Goal: Task Accomplishment & Management: Complete application form

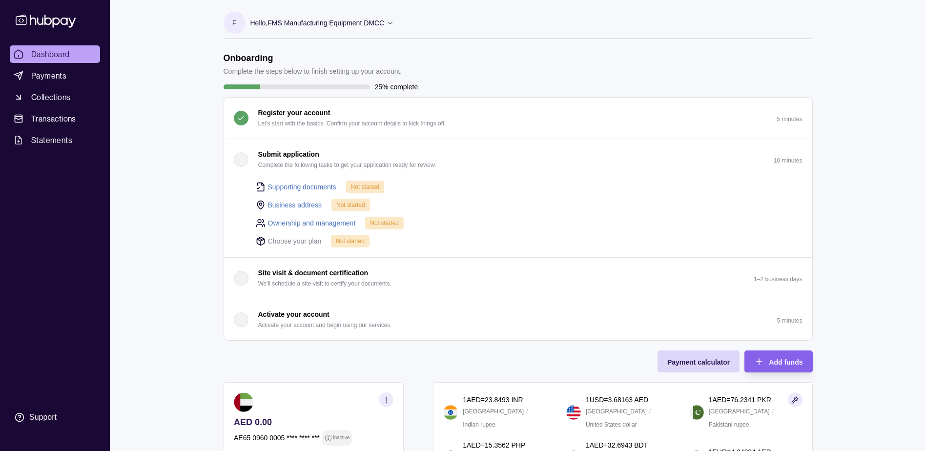
click at [244, 160] on div "button" at bounding box center [241, 159] width 15 height 15
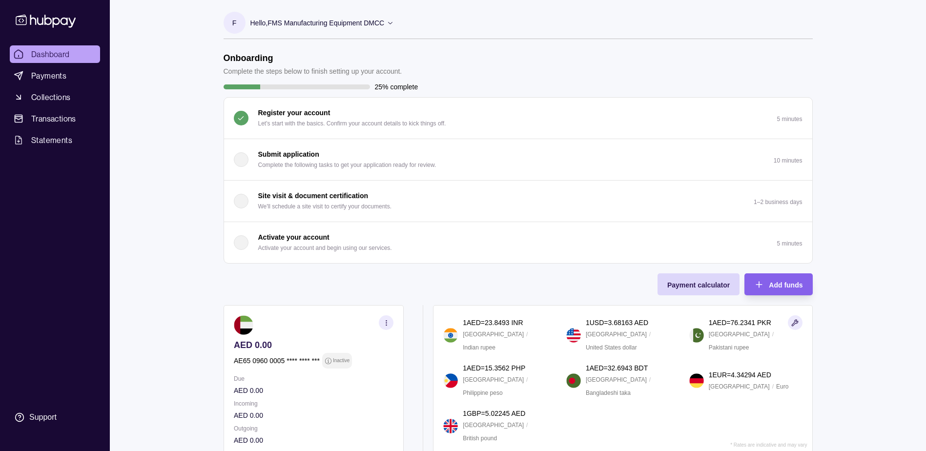
click at [273, 155] on p "Submit application" at bounding box center [288, 154] width 61 height 11
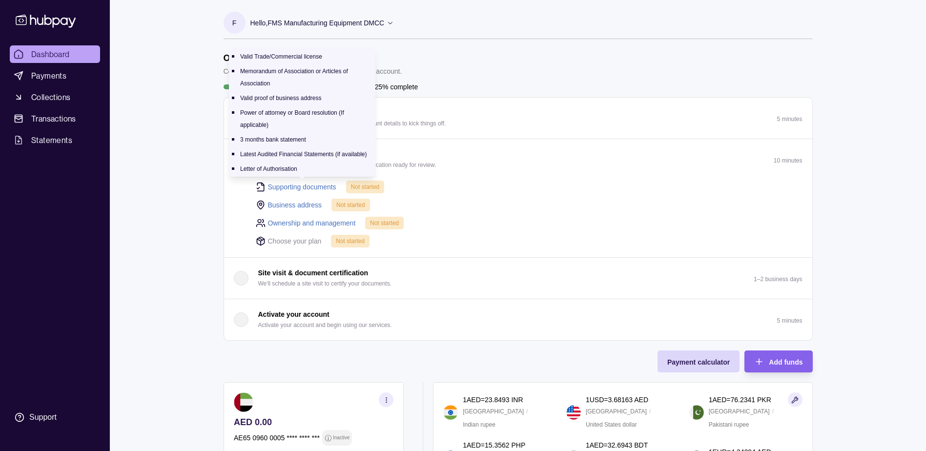
click at [271, 185] on link "Supporting documents" at bounding box center [302, 187] width 68 height 11
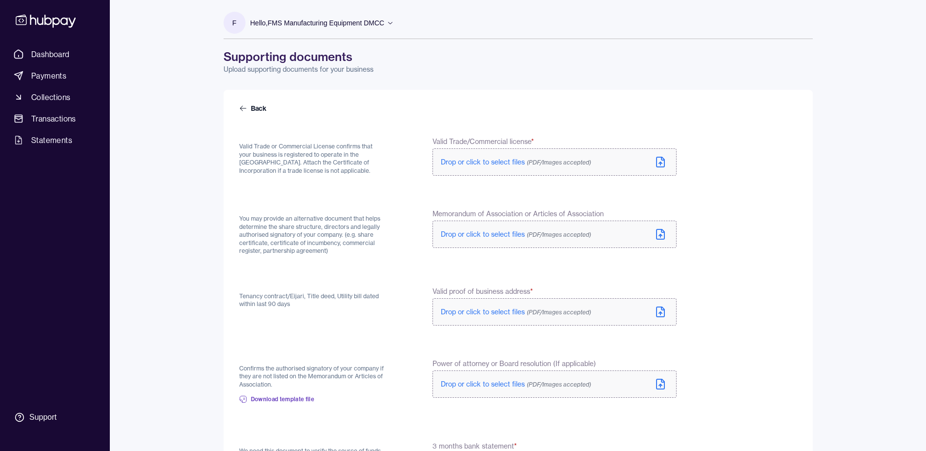
click at [664, 162] on icon at bounding box center [660, 162] width 8 height 10
drag, startPoint x: 802, startPoint y: 389, endPoint x: 740, endPoint y: 307, distance: 102.9
click at [802, 389] on div "Back Valid Trade or Commercial License confirms that your business is registere…" at bounding box center [518, 407] width 589 height 635
click at [665, 240] on icon at bounding box center [661, 236] width 12 height 12
click at [662, 314] on icon at bounding box center [661, 312] width 12 height 12
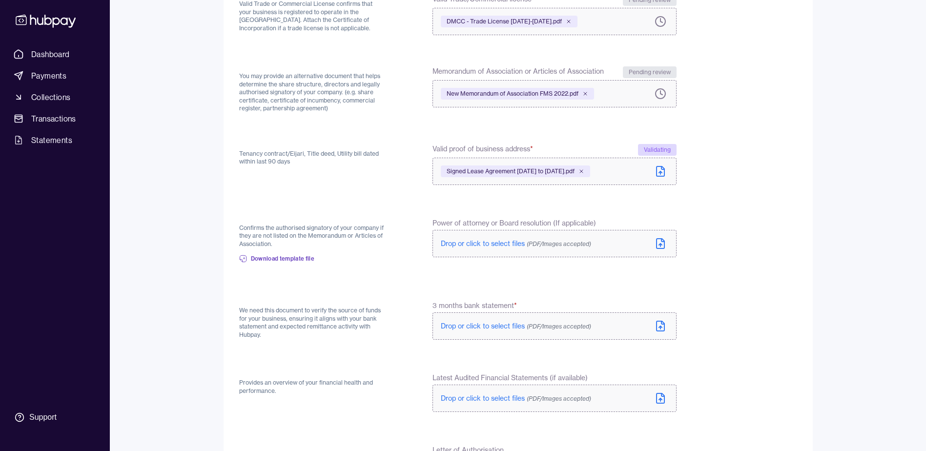
scroll to position [143, 0]
click at [664, 243] on icon at bounding box center [660, 243] width 8 height 10
click at [663, 325] on icon at bounding box center [661, 324] width 12 height 12
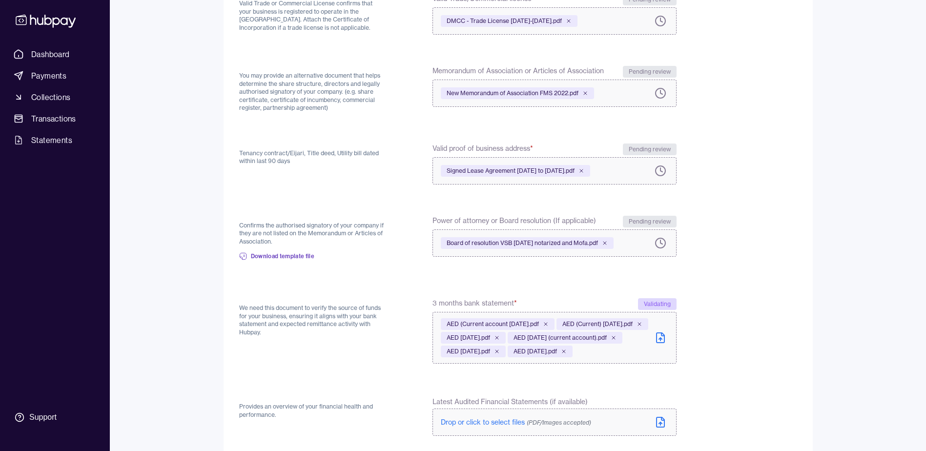
click at [659, 344] on icon at bounding box center [661, 338] width 12 height 12
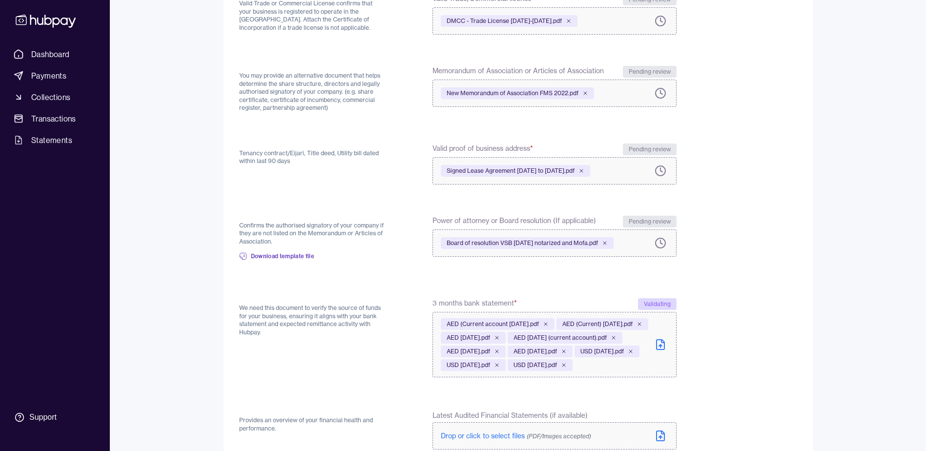
click at [663, 350] on icon at bounding box center [661, 345] width 12 height 12
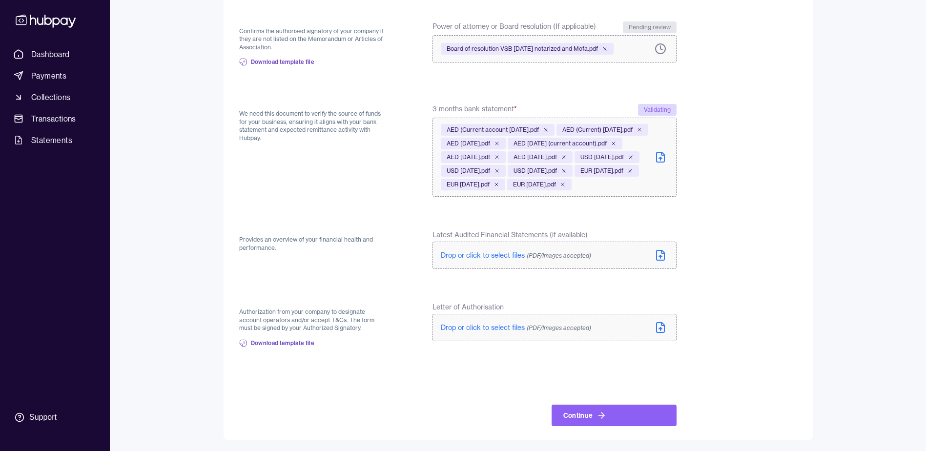
scroll to position [338, 0]
click at [664, 260] on icon at bounding box center [660, 255] width 8 height 10
click at [658, 261] on icon at bounding box center [661, 255] width 12 height 12
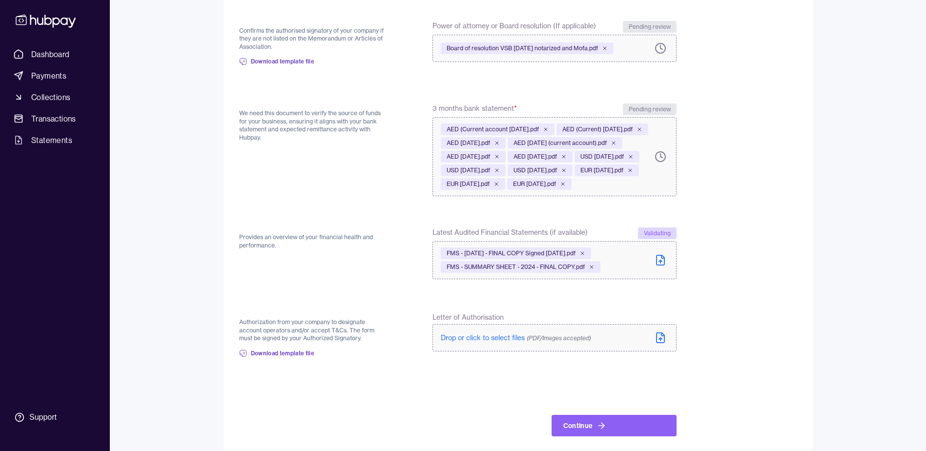
click at [661, 339] on icon at bounding box center [660, 338] width 3 height 1
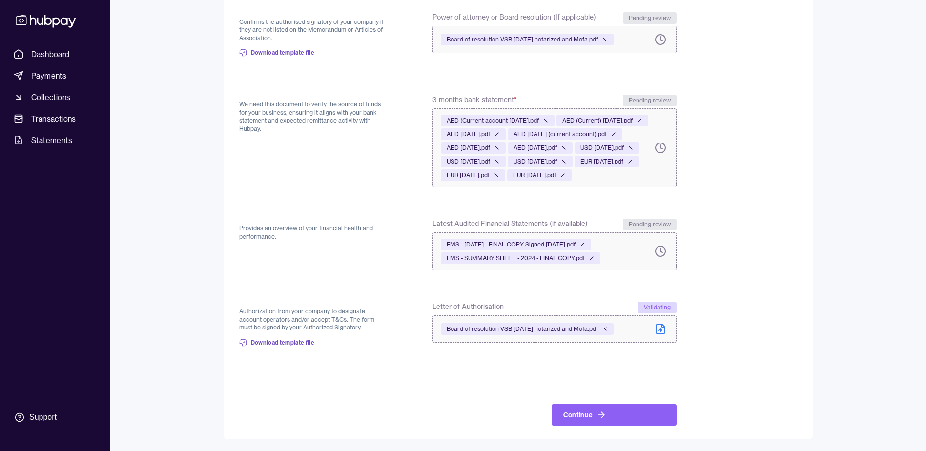
scroll to position [374, 0]
click at [589, 417] on button "Continue" at bounding box center [614, 414] width 125 height 21
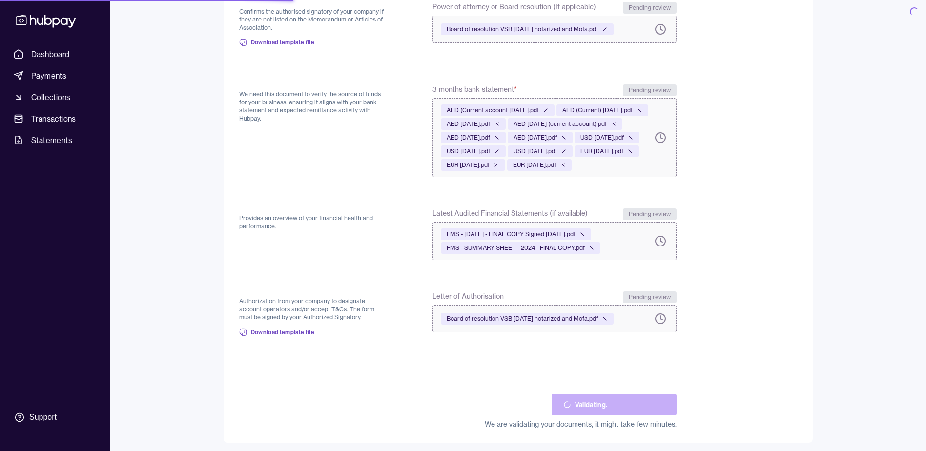
scroll to position [0, 0]
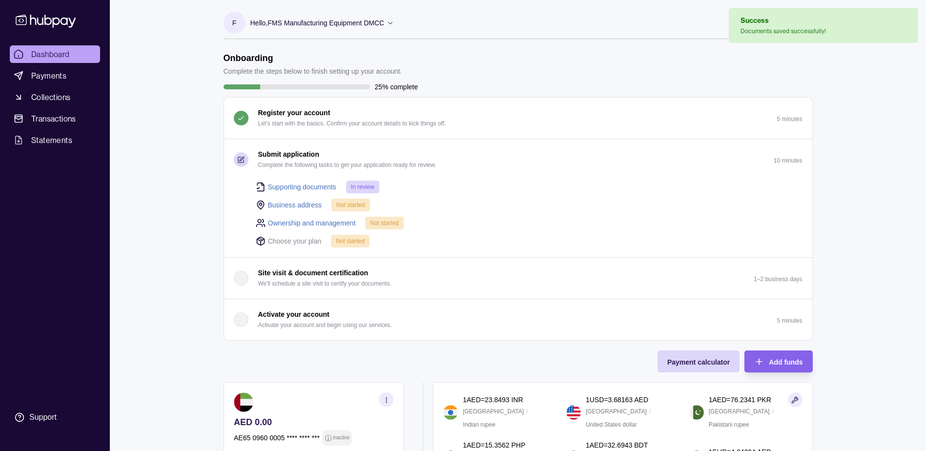
click at [305, 203] on link "Business address" at bounding box center [295, 205] width 54 height 11
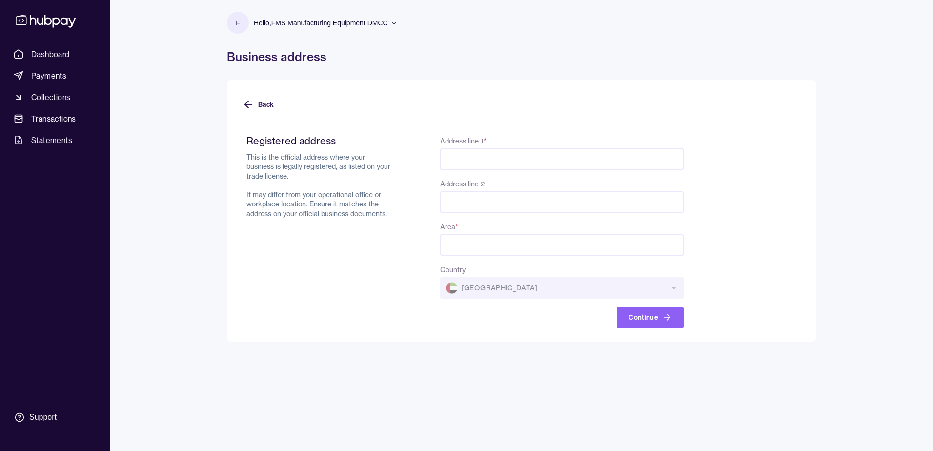
click at [468, 153] on input "Address line 1 *" at bounding box center [562, 158] width 244 height 21
type input "**********"
type input "*****"
click at [744, 191] on form "**********" at bounding box center [522, 225] width 558 height 205
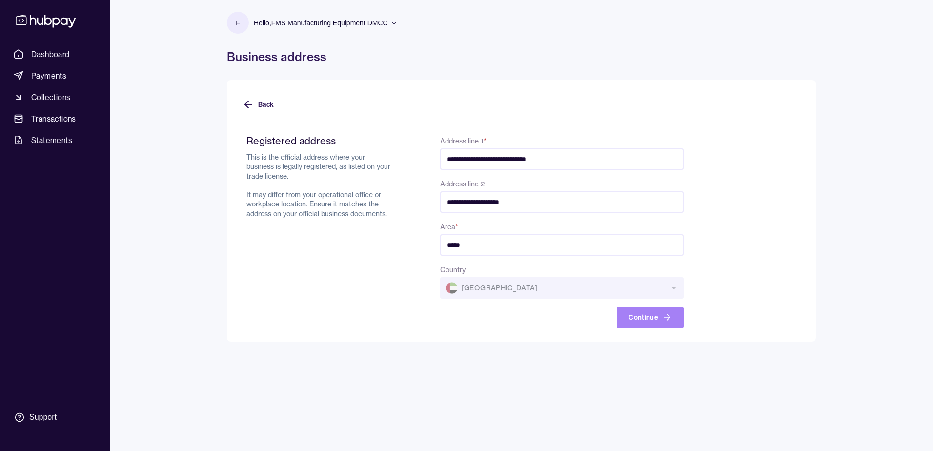
click at [646, 318] on button "Continue" at bounding box center [650, 317] width 67 height 21
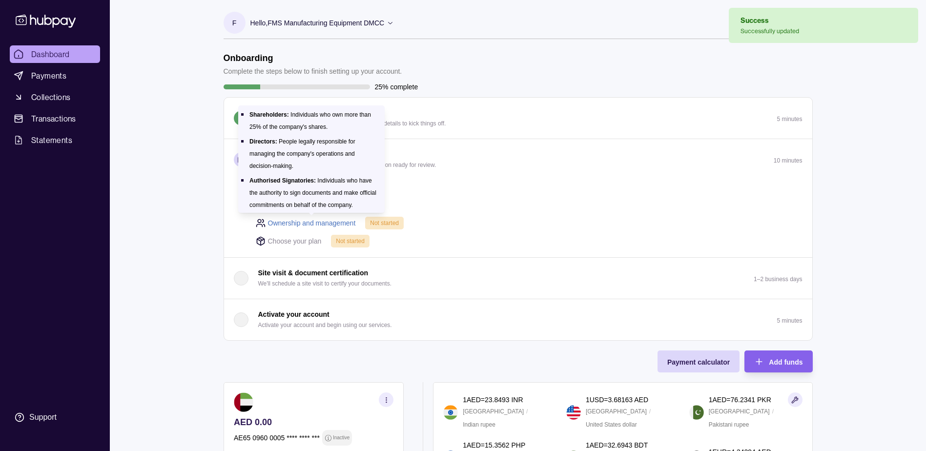
click at [339, 224] on link "Ownership and management" at bounding box center [312, 223] width 88 height 11
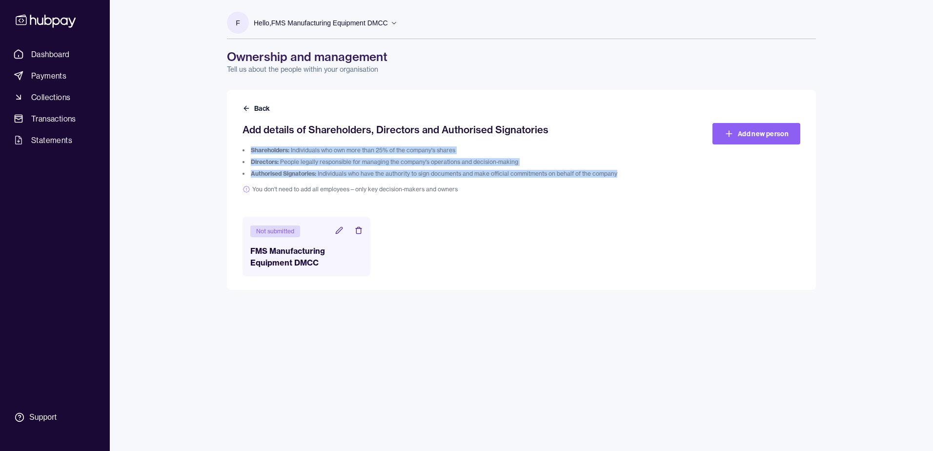
drag, startPoint x: 252, startPoint y: 150, endPoint x: 521, endPoint y: 183, distance: 270.4
click at [521, 183] on p "Shareholders: Individuals who own more than 25% of the company's shares Directo…" at bounding box center [452, 169] width 418 height 47
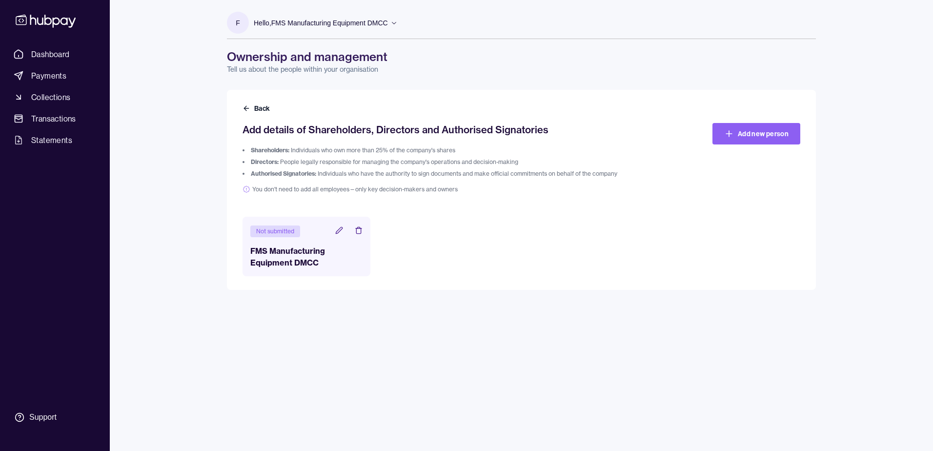
click at [674, 207] on div "Add details of Shareholders, Directors and Authorised Signatories Shareholders:…" at bounding box center [522, 199] width 558 height 153
click at [736, 130] on link "Add new person" at bounding box center [757, 133] width 88 height 21
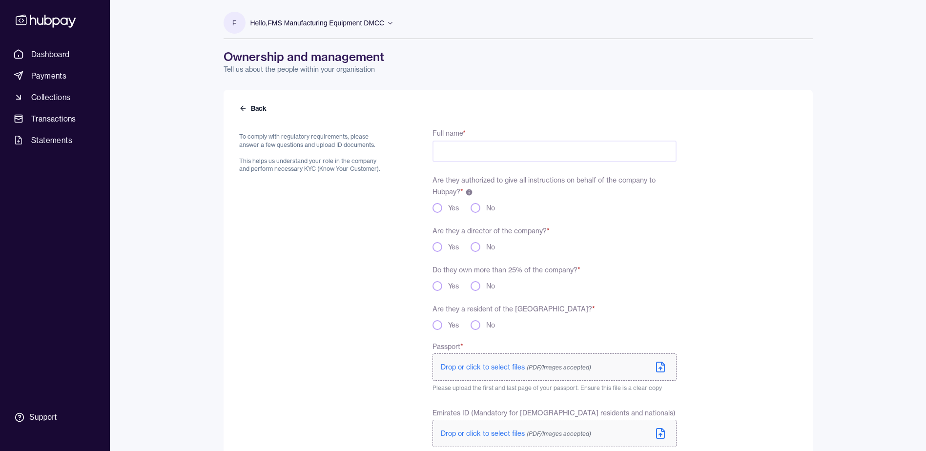
click at [457, 149] on input "Full name *" at bounding box center [554, 151] width 244 height 21
click at [433, 208] on button "Yes" at bounding box center [437, 208] width 10 height 10
click at [440, 243] on button "Yes" at bounding box center [437, 247] width 10 height 10
click at [438, 286] on button "Yes" at bounding box center [437, 286] width 10 height 10
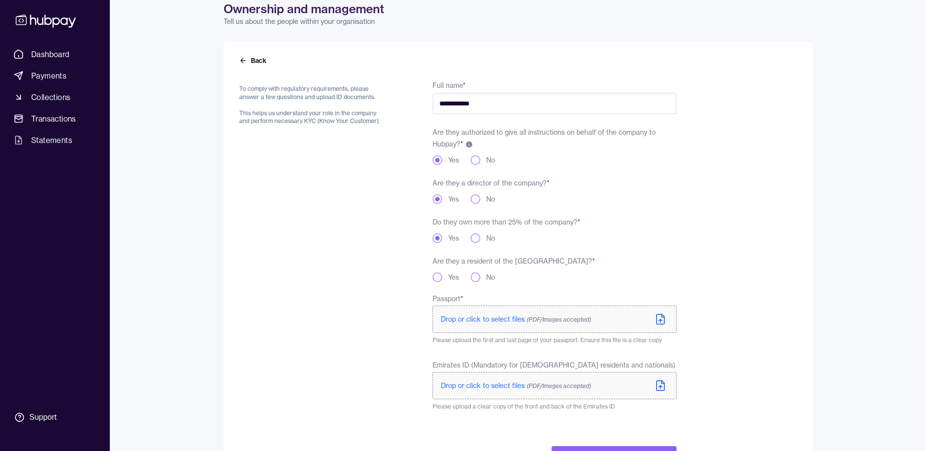
scroll to position [48, 0]
click at [478, 278] on button "No" at bounding box center [476, 277] width 10 height 10
click at [500, 98] on input "**********" at bounding box center [554, 102] width 244 height 21
drag, startPoint x: 509, startPoint y: 102, endPoint x: 430, endPoint y: 103, distance: 78.6
click at [430, 103] on div "**********" at bounding box center [457, 349] width 437 height 541
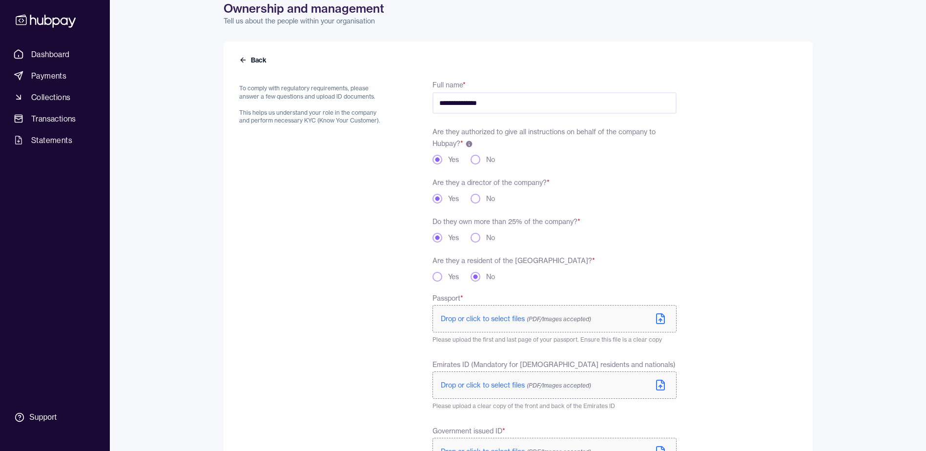
type input "**********"
click at [618, 160] on div "Yes No" at bounding box center [554, 160] width 244 height 10
click at [480, 237] on button "No" at bounding box center [476, 238] width 10 height 10
click at [440, 277] on button "Yes" at bounding box center [437, 277] width 10 height 10
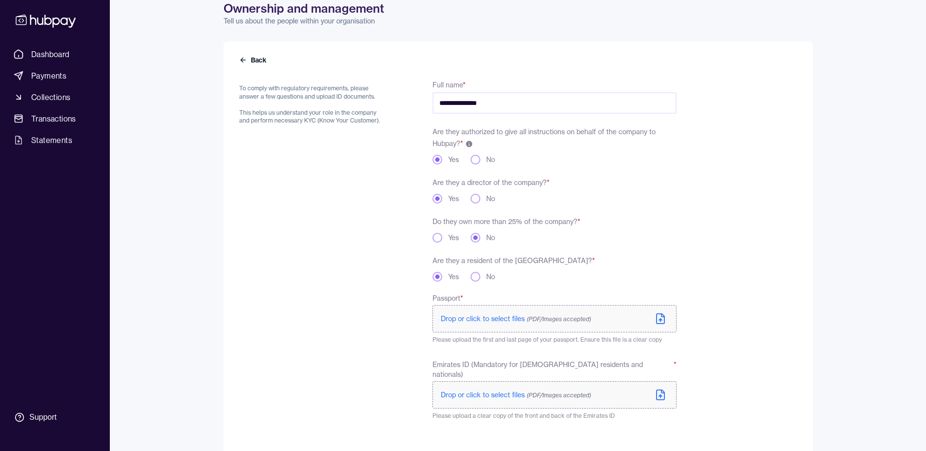
click at [657, 316] on icon at bounding box center [661, 319] width 12 height 12
click at [660, 389] on icon at bounding box center [661, 395] width 12 height 12
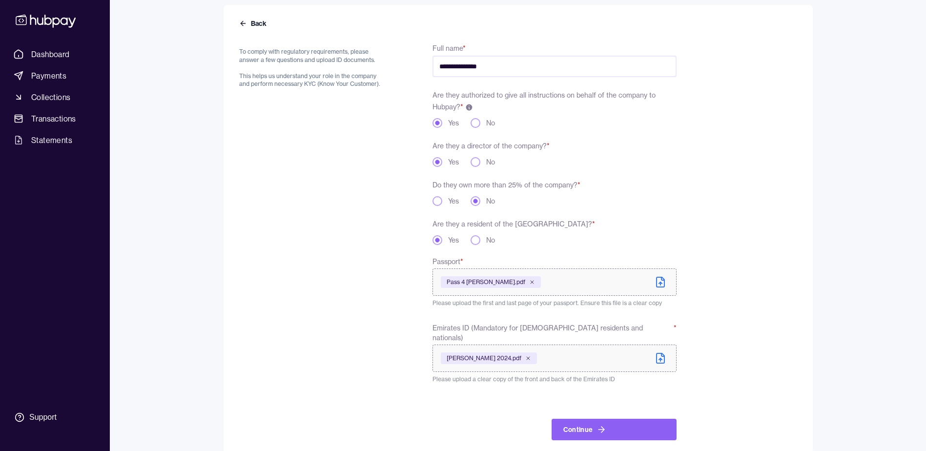
scroll to position [90, 0]
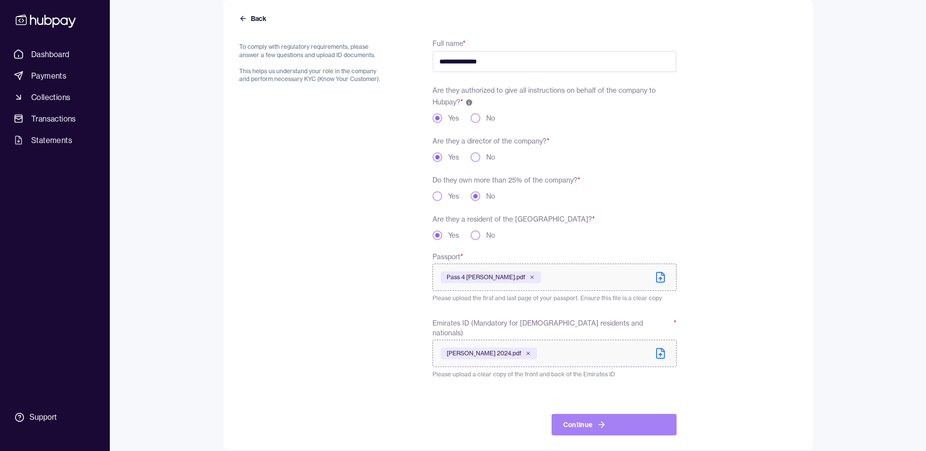
click at [579, 414] on button "Continue" at bounding box center [614, 424] width 125 height 21
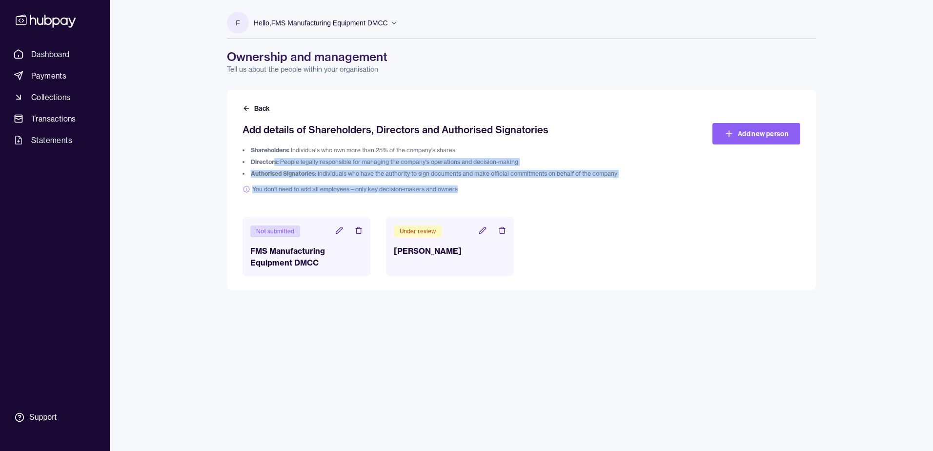
drag, startPoint x: 273, startPoint y: 160, endPoint x: 551, endPoint y: 195, distance: 280.0
click at [551, 195] on div "Add details of Shareholders, Directors and Authorised Signatories Shareholders:…" at bounding box center [522, 199] width 558 height 153
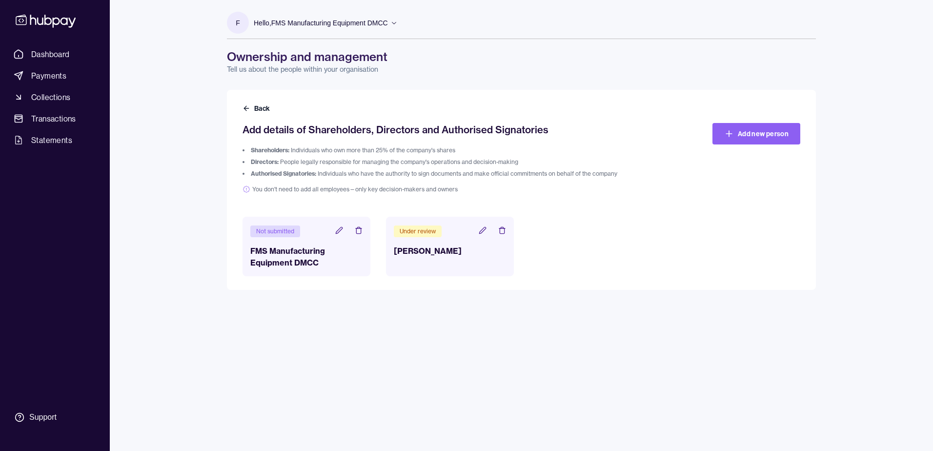
click at [301, 22] on p "Hello, FMS Manufacturing Equipment DMCC" at bounding box center [321, 23] width 134 height 11
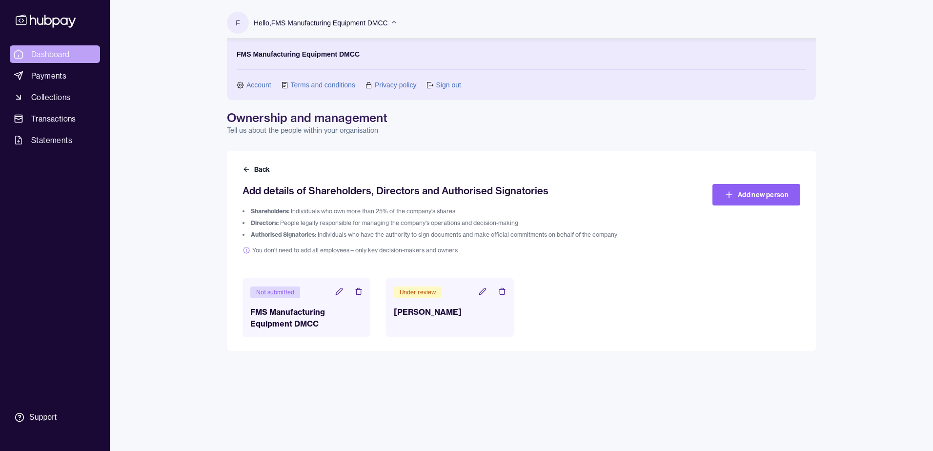
click at [63, 55] on span "Dashboard" at bounding box center [50, 54] width 39 height 12
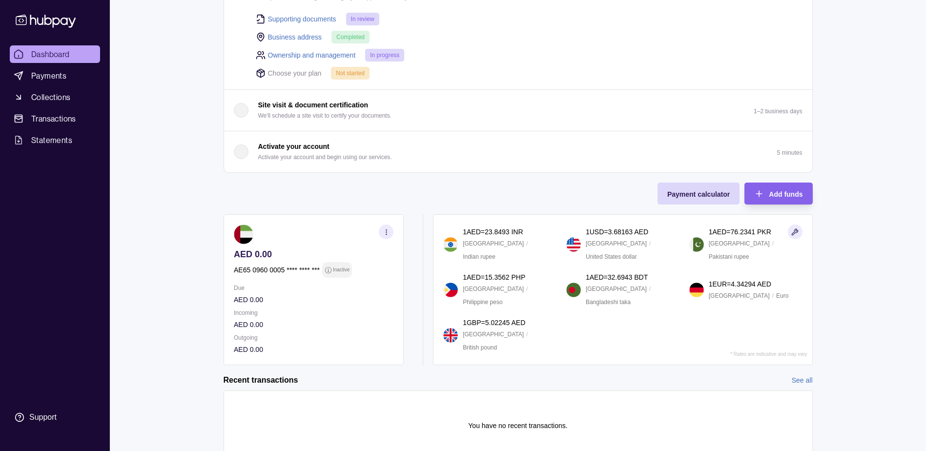
scroll to position [209, 0]
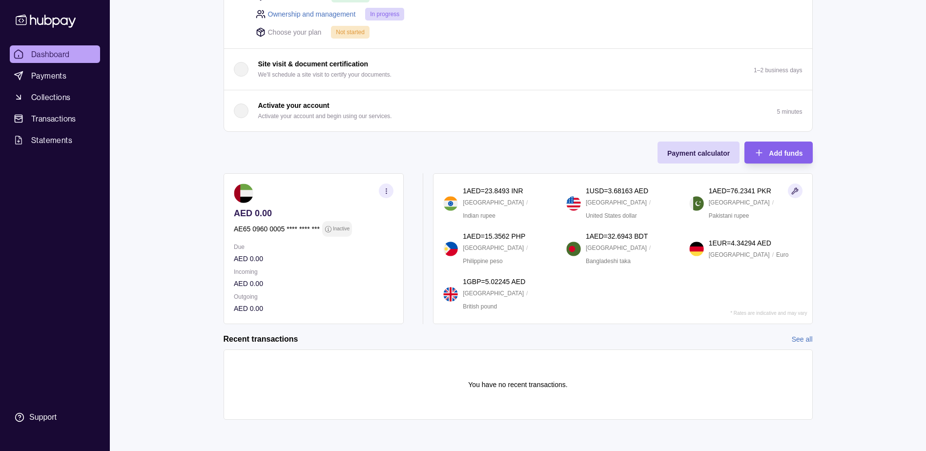
click at [486, 153] on div "Onboarding Complete the steps below to finish setting up your account. 25% comp…" at bounding box center [518, 84] width 589 height 480
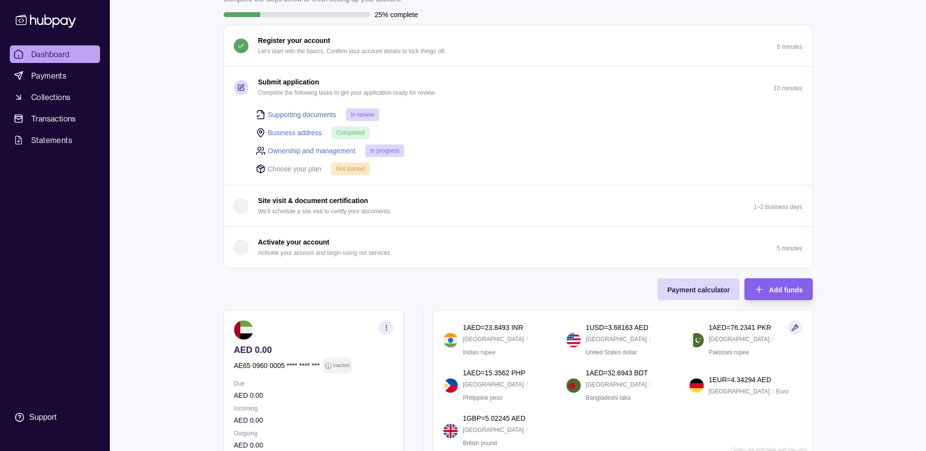
scroll to position [71, 0]
click at [55, 66] on ul "Dashboard Payments Collections Transactions Statements" at bounding box center [55, 96] width 90 height 103
click at [55, 71] on span "Payments" at bounding box center [48, 76] width 35 height 12
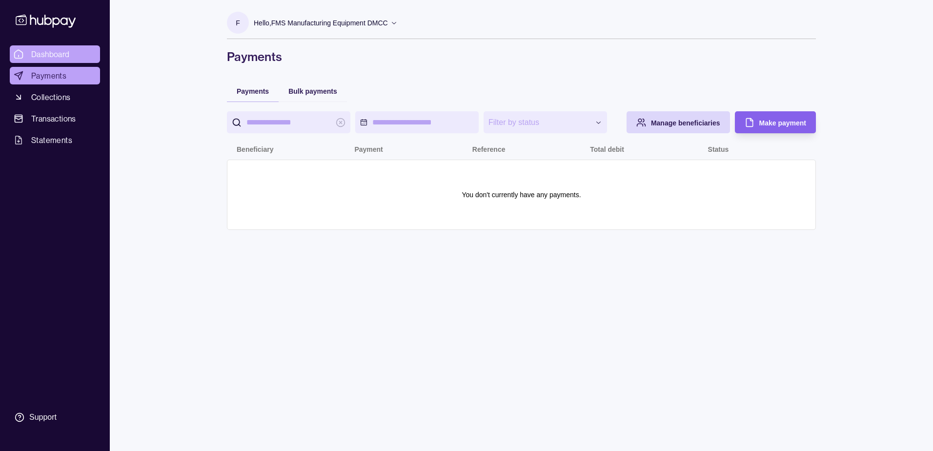
click at [62, 52] on span "Dashboard" at bounding box center [50, 54] width 39 height 12
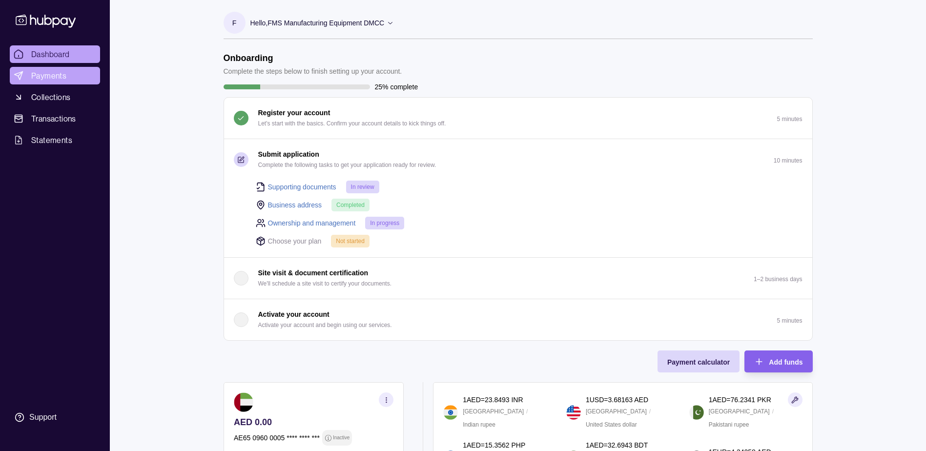
click at [40, 79] on span "Payments" at bounding box center [48, 76] width 35 height 12
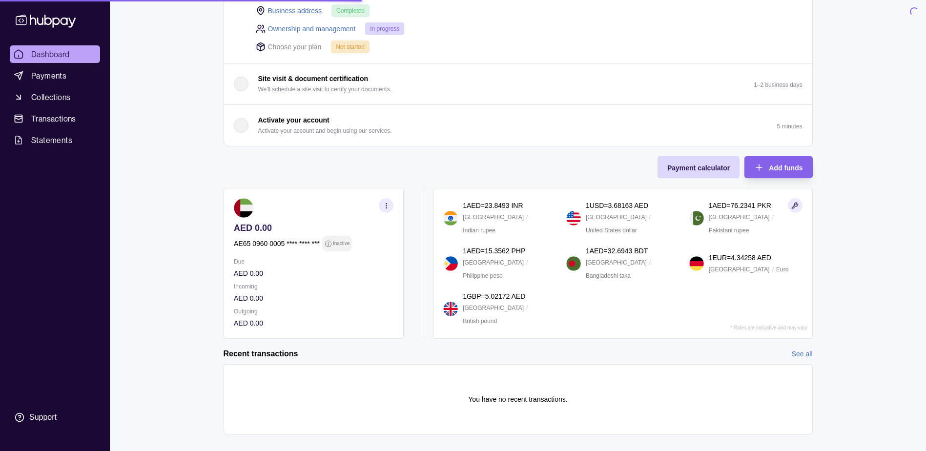
scroll to position [195, 0]
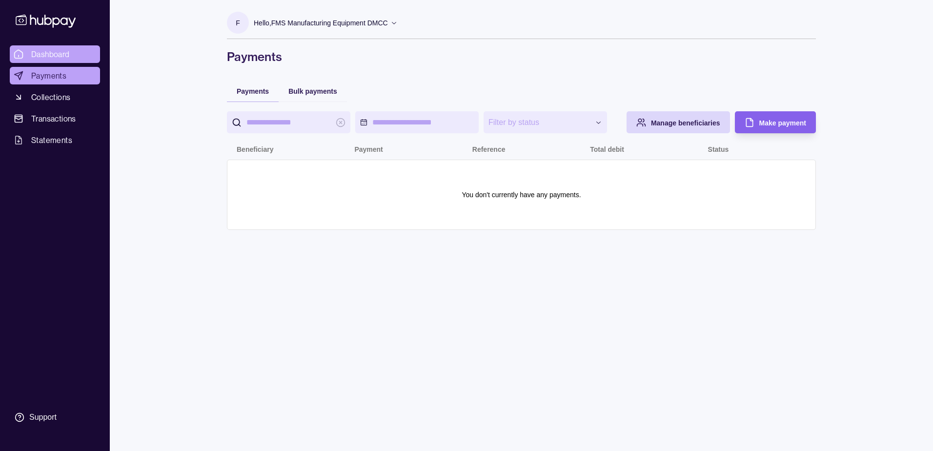
click at [45, 54] on span "Dashboard" at bounding box center [50, 54] width 39 height 12
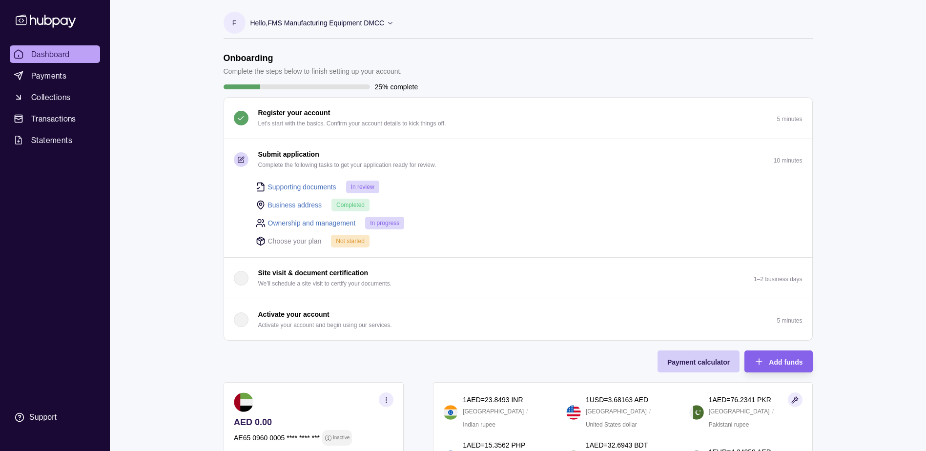
click at [700, 364] on span "Payment calculator" at bounding box center [698, 362] width 62 height 8
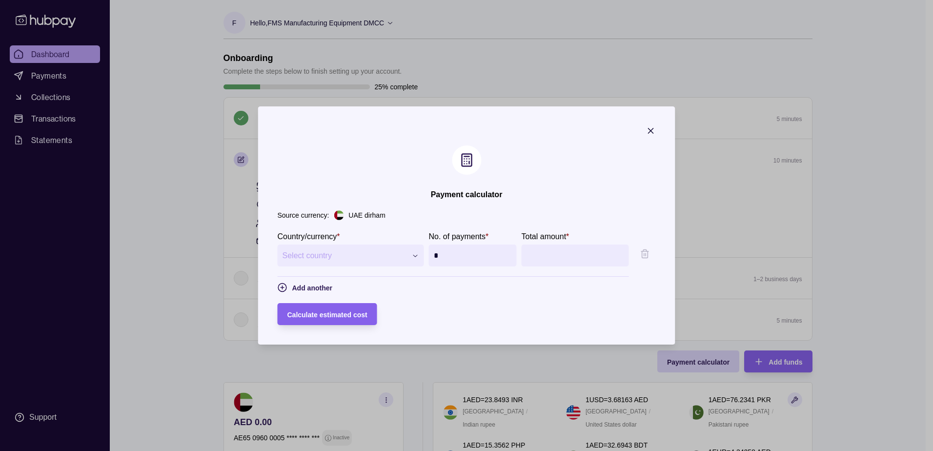
click at [283, 260] on span "Select country" at bounding box center [345, 256] width 124 height 12
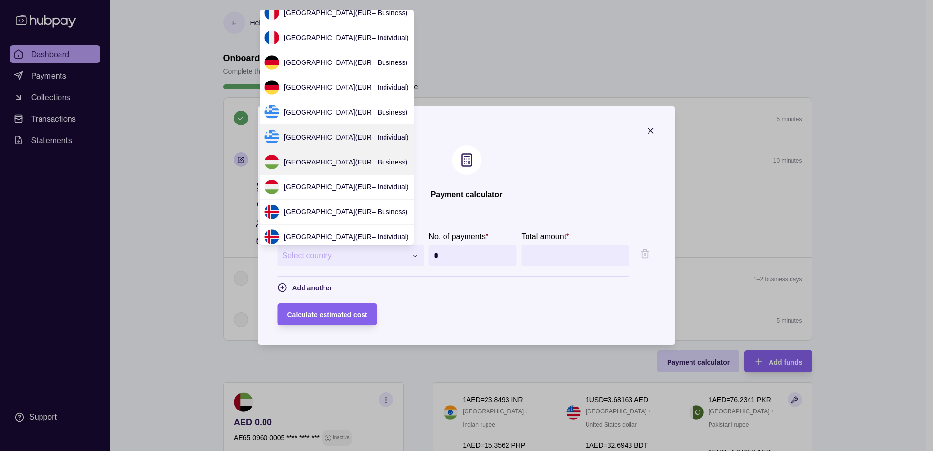
scroll to position [657, 0]
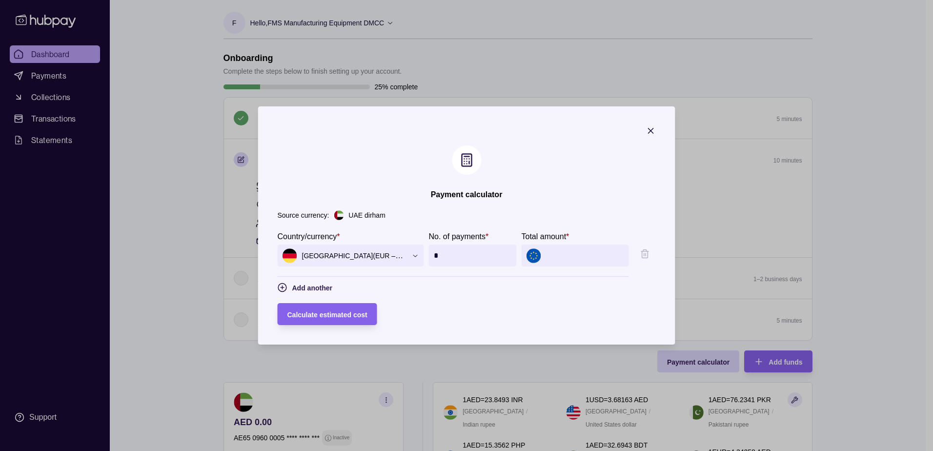
click at [558, 259] on input "Total amount *" at bounding box center [585, 256] width 78 height 22
click at [335, 313] on span "Calculate estimated cost" at bounding box center [327, 315] width 80 height 8
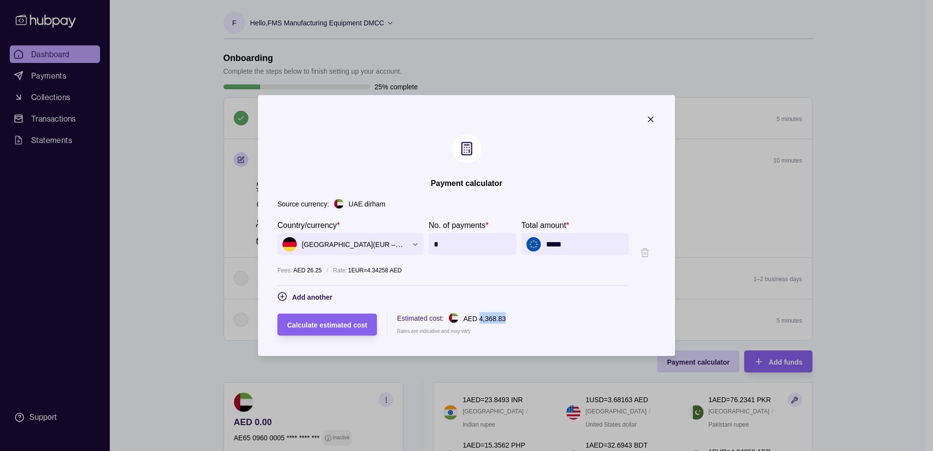
drag, startPoint x: 462, startPoint y: 319, endPoint x: 494, endPoint y: 319, distance: 32.2
click at [494, 319] on div "Calculate estimated cost Estimated cost: AED 4,368.83 Rates are indicative and …" at bounding box center [467, 324] width 378 height 24
click at [344, 247] on span "[GEOGRAPHIC_DATA] ( EUR – Business )" at bounding box center [345, 244] width 124 height 15
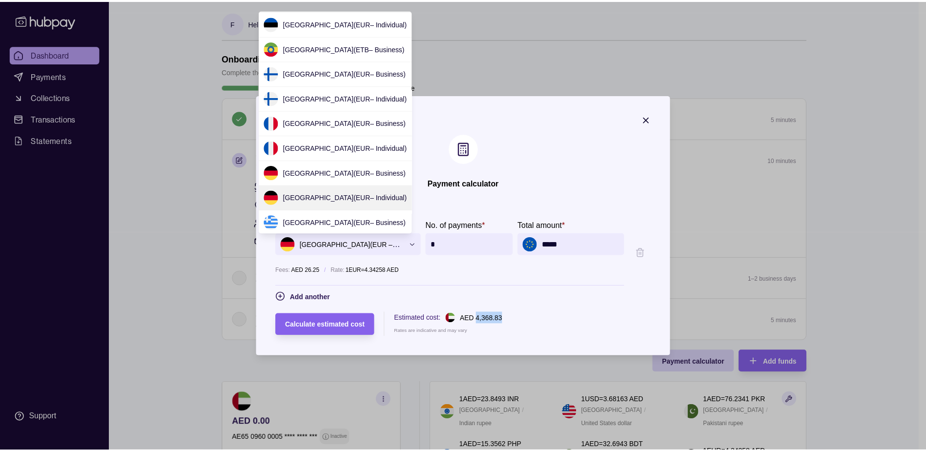
scroll to position [547, 0]
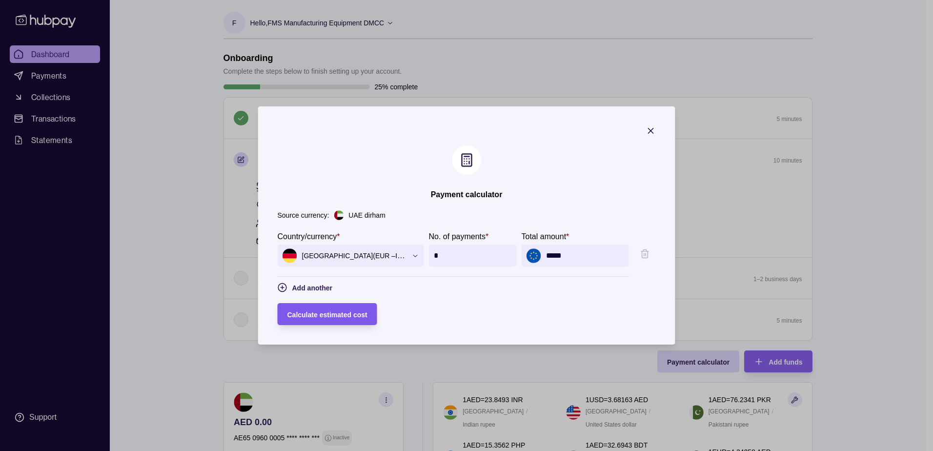
click at [321, 318] on span "Calculate estimated cost" at bounding box center [327, 315] width 80 height 8
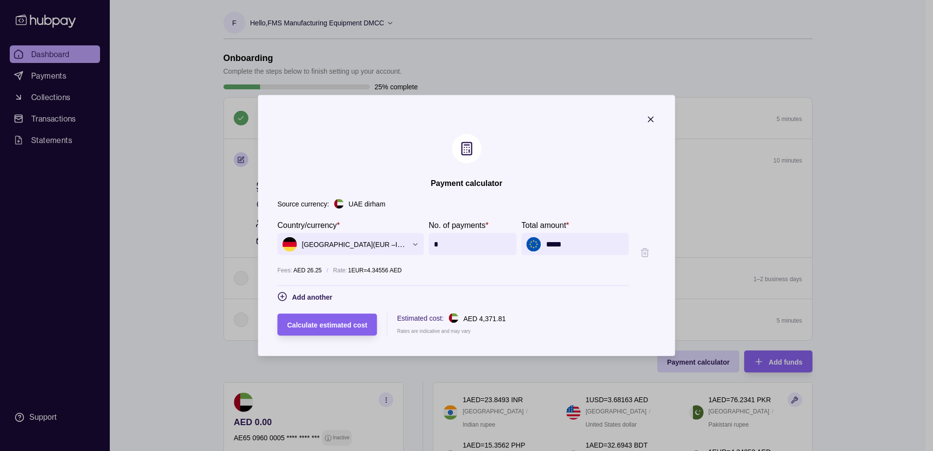
click at [586, 237] on input "*****" at bounding box center [585, 244] width 78 height 22
drag, startPoint x: 562, startPoint y: 241, endPoint x: 544, endPoint y: 240, distance: 18.1
click at [544, 240] on div "*****" at bounding box center [575, 244] width 107 height 22
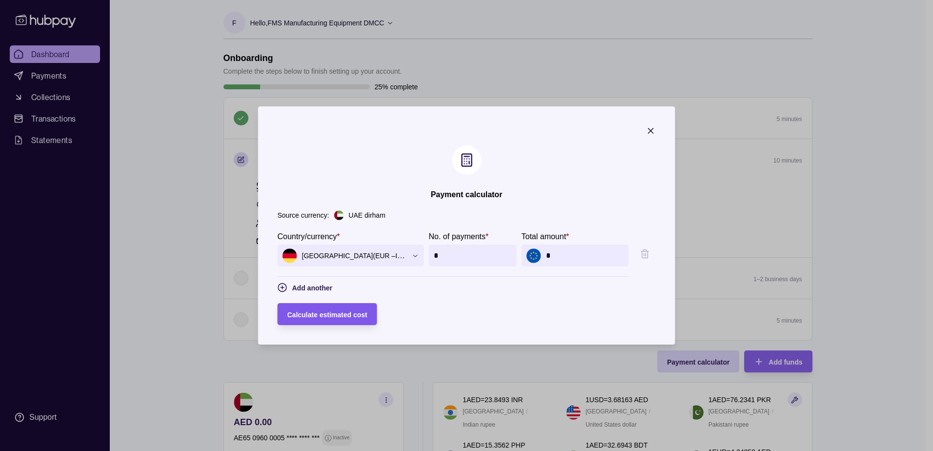
type input "*"
click at [339, 314] on span "Calculate estimated cost" at bounding box center [327, 315] width 80 height 8
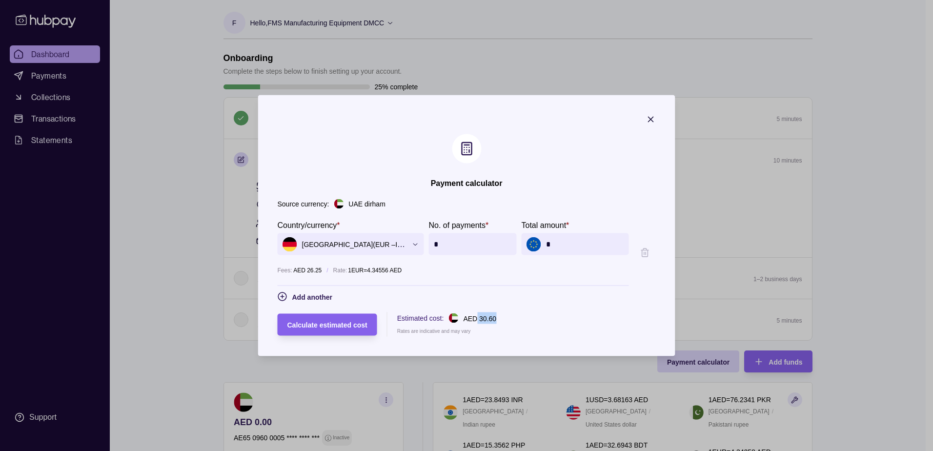
drag, startPoint x: 461, startPoint y: 321, endPoint x: 492, endPoint y: 321, distance: 31.7
click at [492, 321] on div "Calculate estimated cost Estimated cost: AED 30.60 Rates are indicative and may…" at bounding box center [467, 324] width 378 height 24
drag, startPoint x: 492, startPoint y: 321, endPoint x: 479, endPoint y: 325, distance: 14.4
click at [479, 325] on section "Estimated cost: AED 30.60 Rates are indicative and may vary" at bounding box center [446, 324] width 99 height 24
drag, startPoint x: 355, startPoint y: 269, endPoint x: 394, endPoint y: 274, distance: 39.3
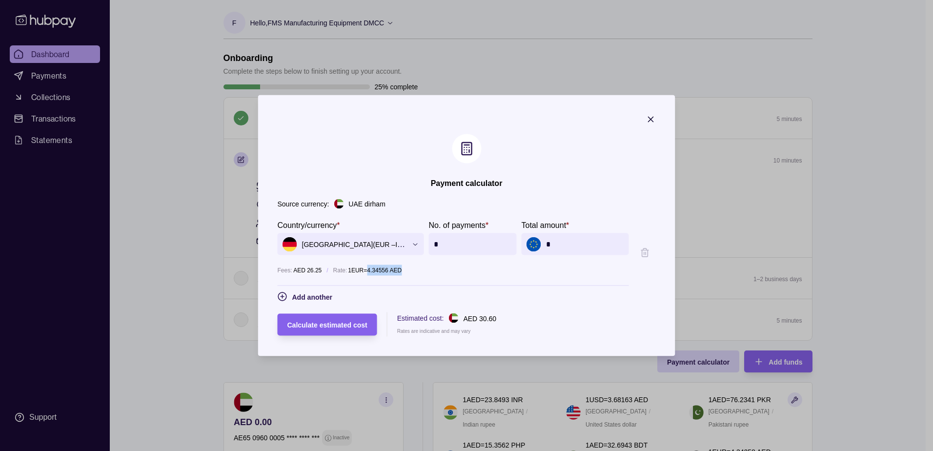
click at [394, 274] on div "Rate: 1 EUR = 4.34556 AED" at bounding box center [481, 270] width 296 height 11
click at [364, 271] on p "1 EUR = 4.34556 AED" at bounding box center [375, 270] width 54 height 11
drag, startPoint x: 359, startPoint y: 270, endPoint x: 374, endPoint y: 269, distance: 14.7
click at [374, 269] on p "1 EUR = 4.34556 AED" at bounding box center [375, 270] width 54 height 11
click at [656, 116] on icon "button" at bounding box center [651, 120] width 10 height 10
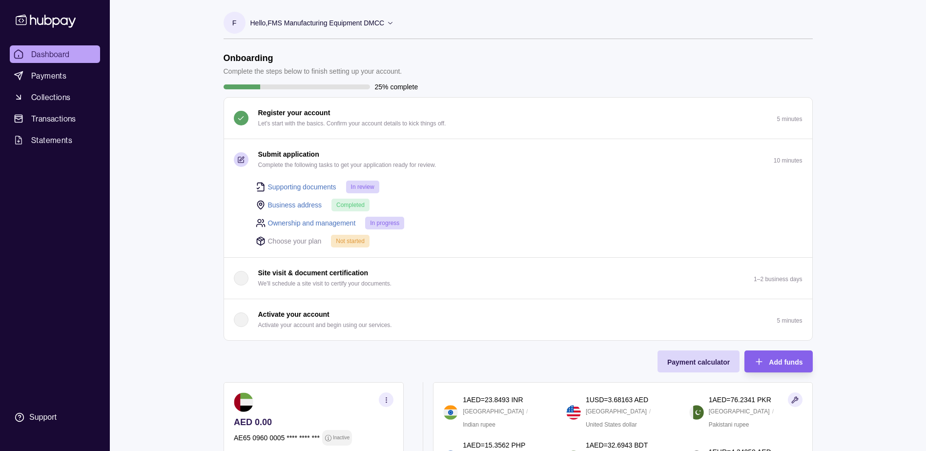
click at [62, 86] on ul "Dashboard Payments Collections Transactions Statements" at bounding box center [55, 96] width 90 height 103
click at [62, 94] on span "Collections" at bounding box center [50, 97] width 39 height 12
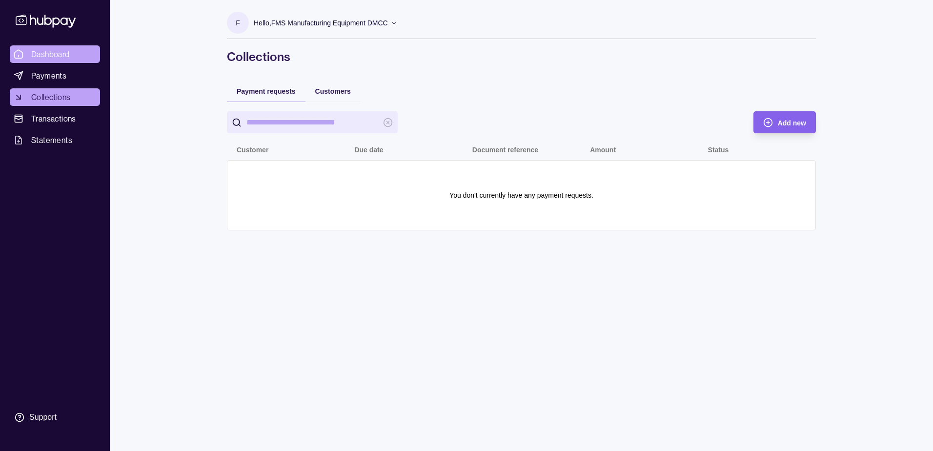
click at [58, 58] on span "Dashboard" at bounding box center [50, 54] width 39 height 12
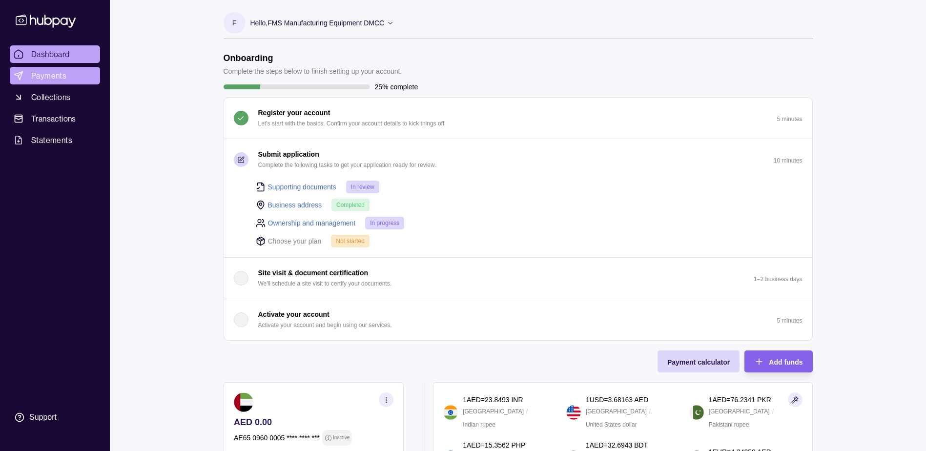
click at [40, 71] on span "Payments" at bounding box center [48, 76] width 35 height 12
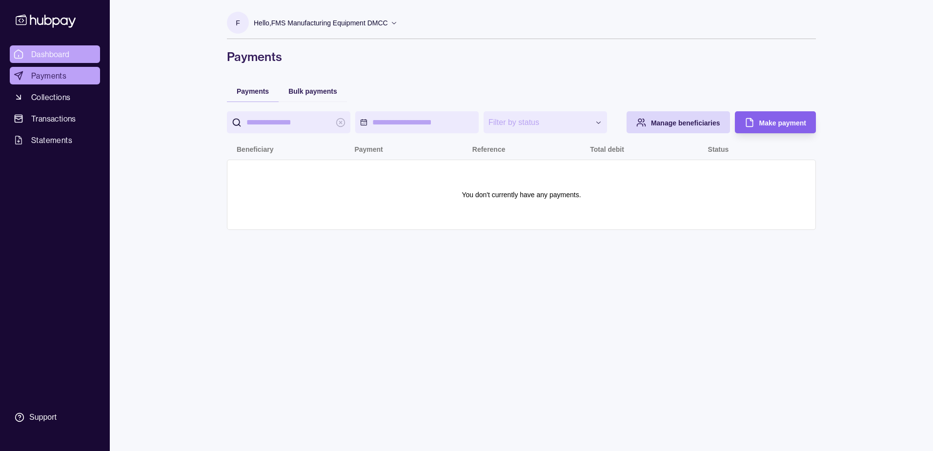
click at [63, 57] on span "Dashboard" at bounding box center [50, 54] width 39 height 12
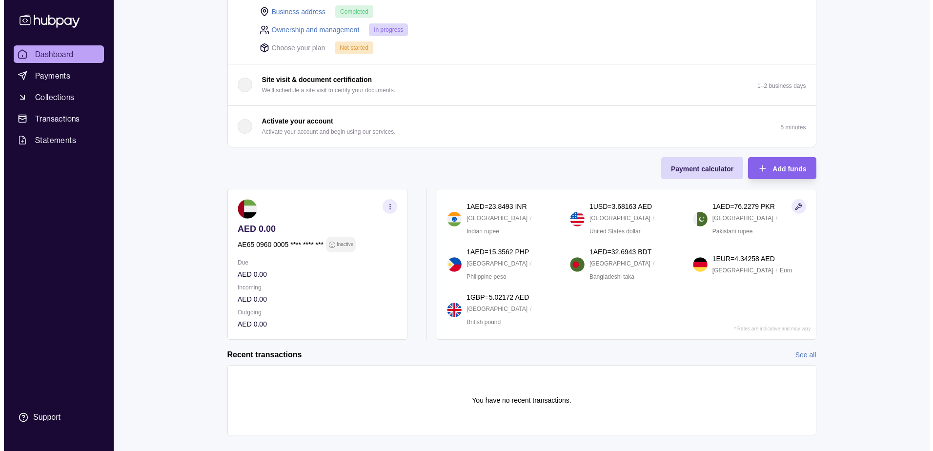
scroll to position [194, 0]
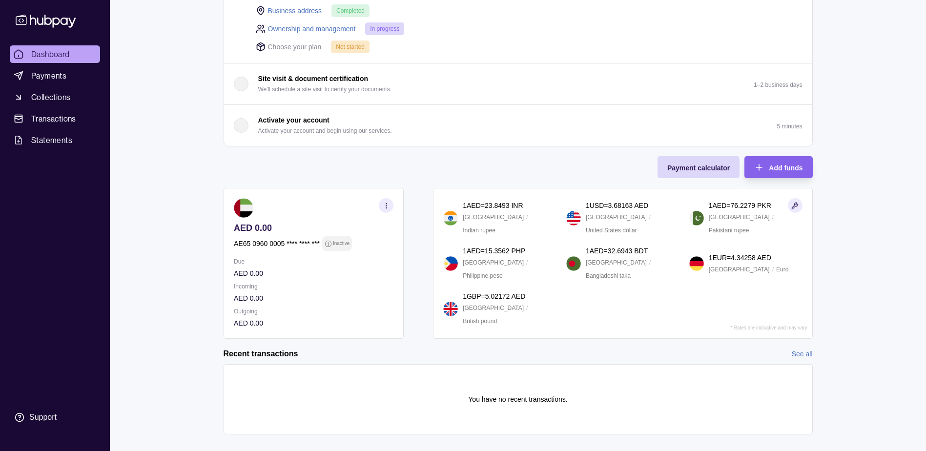
click at [796, 205] on icon "button" at bounding box center [794, 205] width 7 height 7
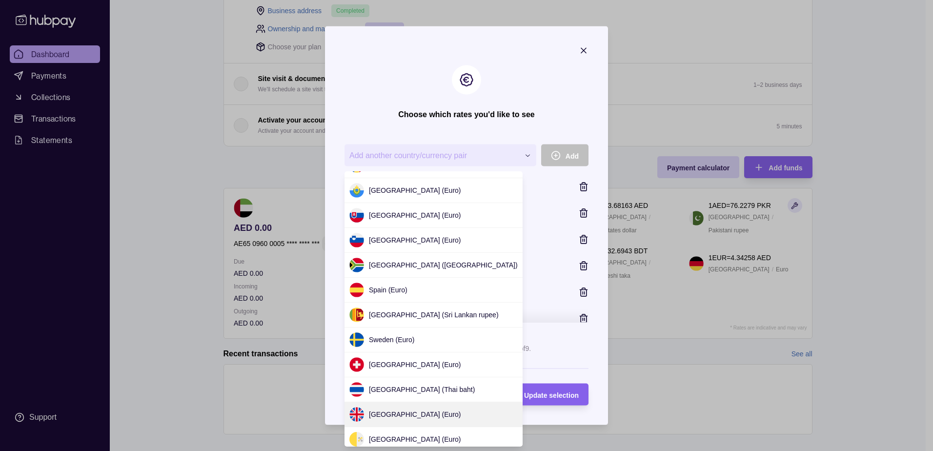
scroll to position [845, 0]
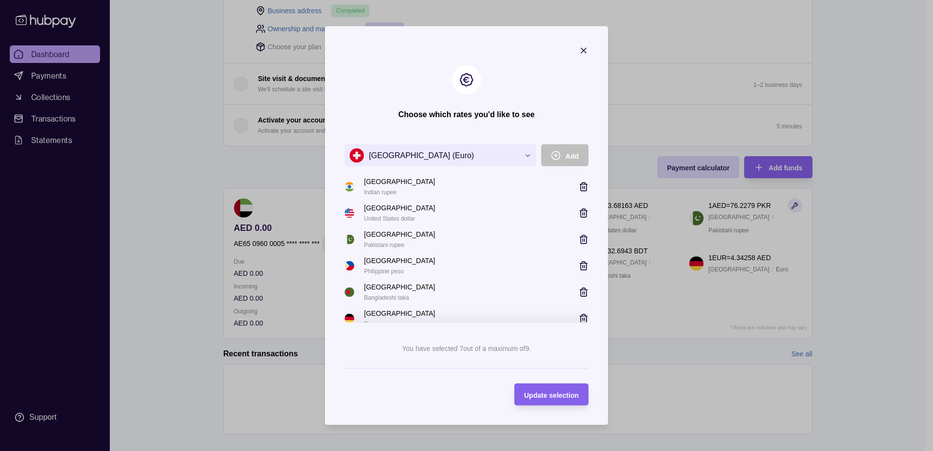
click at [583, 241] on icon "button" at bounding box center [583, 240] width 0 height 2
click at [579, 240] on icon "button" at bounding box center [584, 240] width 10 height 10
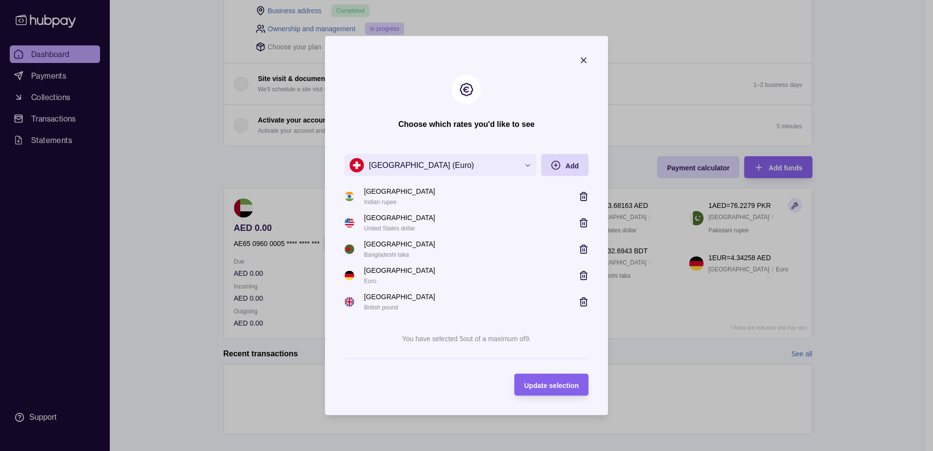
click at [582, 250] on icon "button" at bounding box center [584, 250] width 10 height 10
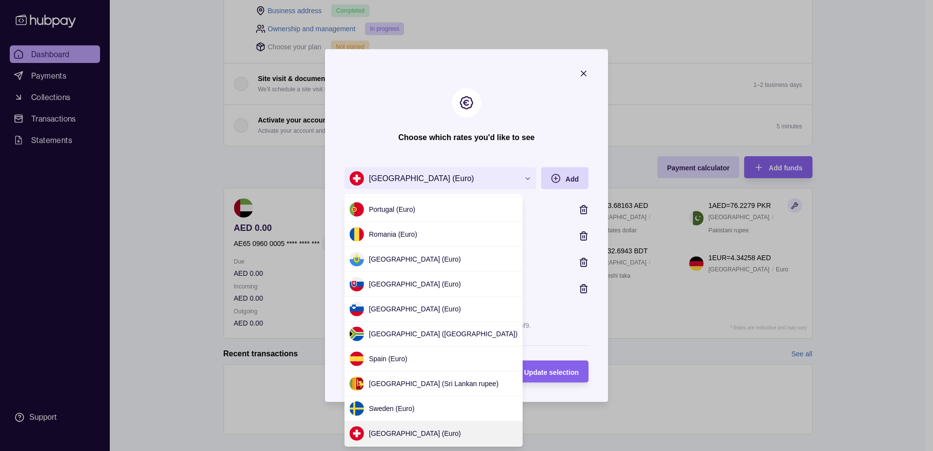
scroll to position [942, 0]
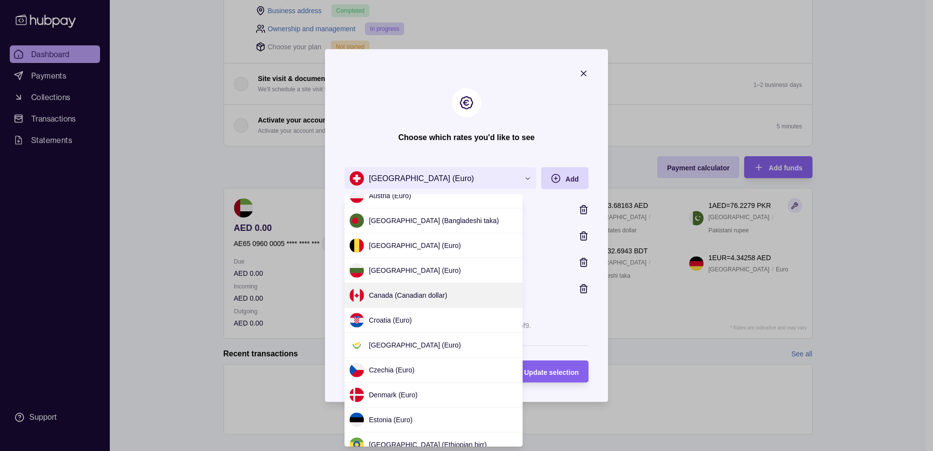
scroll to position [152, 0]
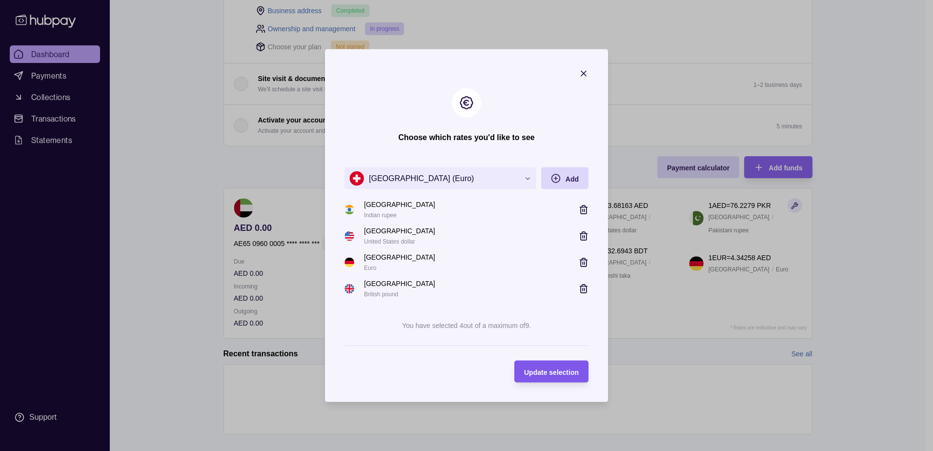
click at [548, 372] on span "Update selection" at bounding box center [551, 372] width 55 height 8
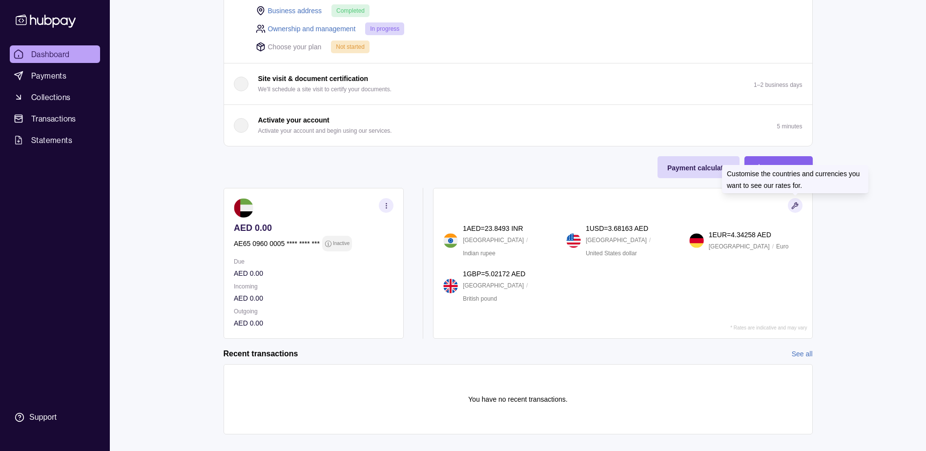
click at [795, 203] on icon "button" at bounding box center [795, 206] width 6 height 6
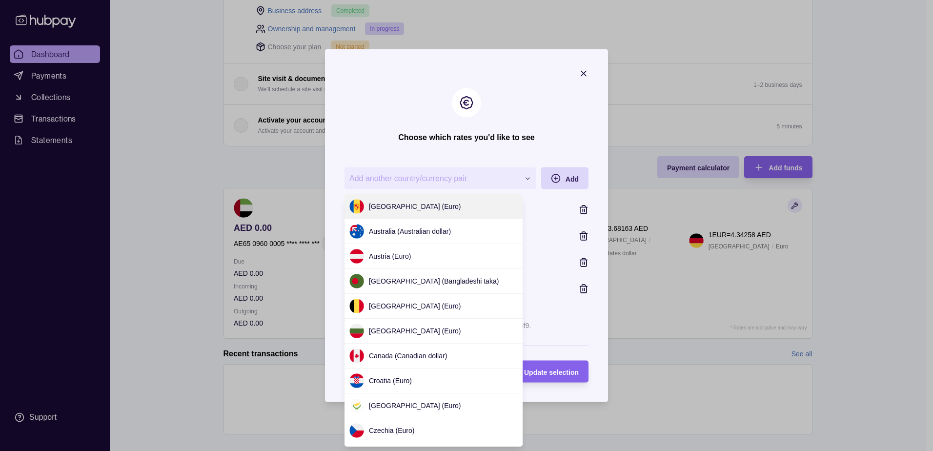
scroll to position [932, 0]
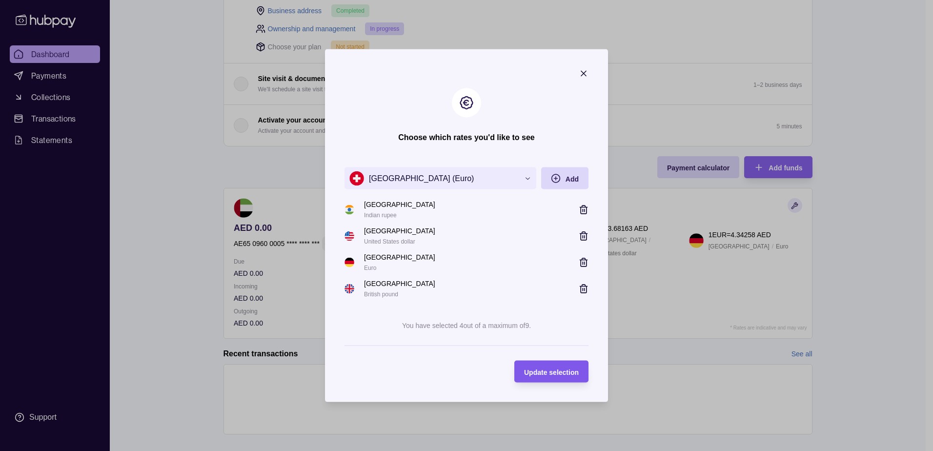
click at [553, 370] on span "Update selection" at bounding box center [551, 372] width 55 height 8
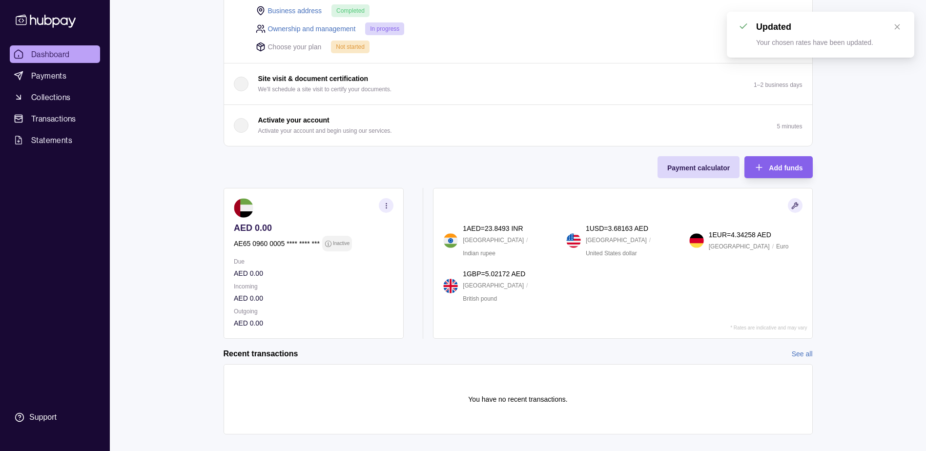
click at [791, 203] on icon "button" at bounding box center [794, 205] width 7 height 7
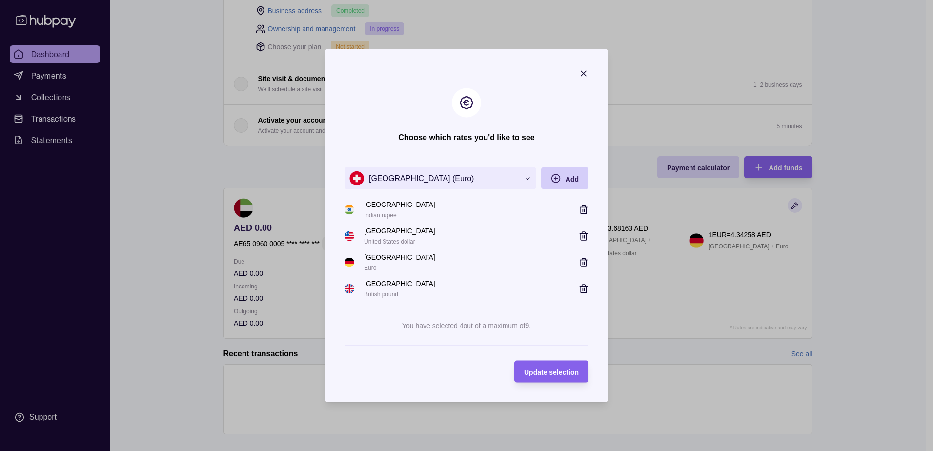
click at [573, 180] on span "Add" at bounding box center [572, 179] width 13 height 8
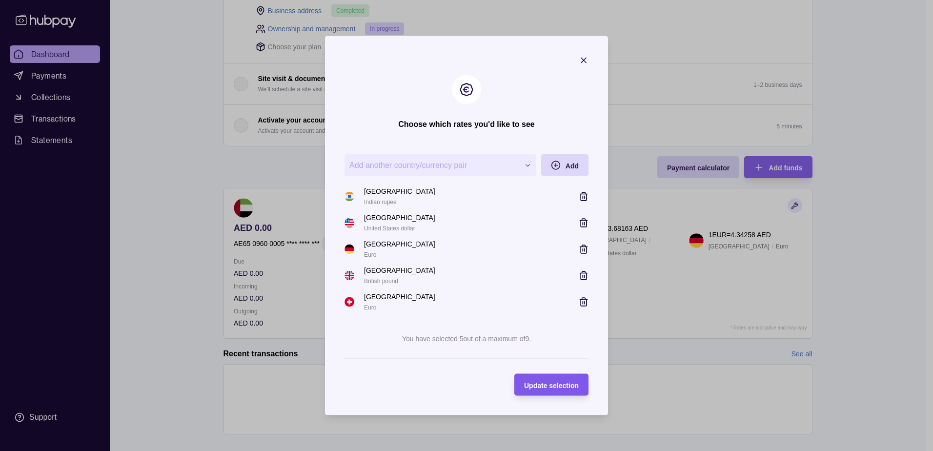
click at [565, 389] on span "Update selection" at bounding box center [551, 385] width 55 height 8
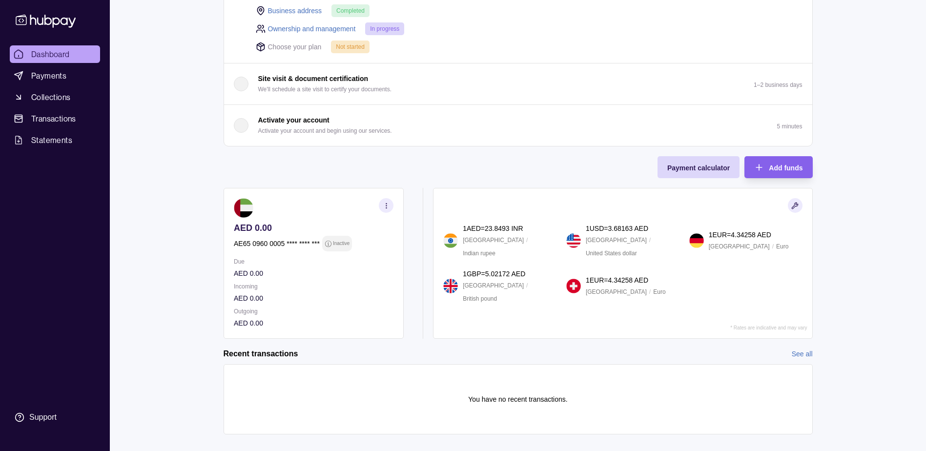
click at [385, 209] on icon "button" at bounding box center [385, 205] width 7 height 7
click at [391, 322] on p "AED 0.00" at bounding box center [314, 323] width 160 height 11
click at [418, 325] on section "AED 0.00 AE65 0960 0005 **** **** *** Inactive Due AED 0.00 Incoming AED 0.00 O…" at bounding box center [518, 263] width 589 height 151
click at [41, 73] on span "Payments" at bounding box center [48, 76] width 35 height 12
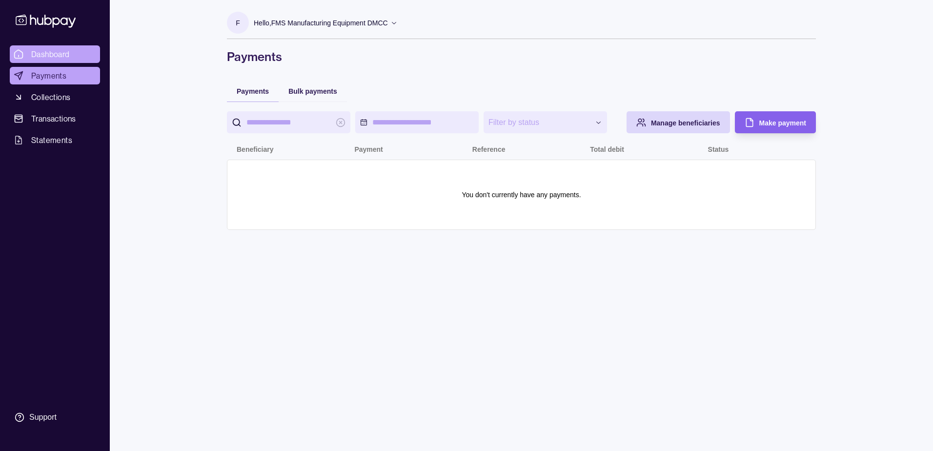
click at [59, 55] on span "Dashboard" at bounding box center [50, 54] width 39 height 12
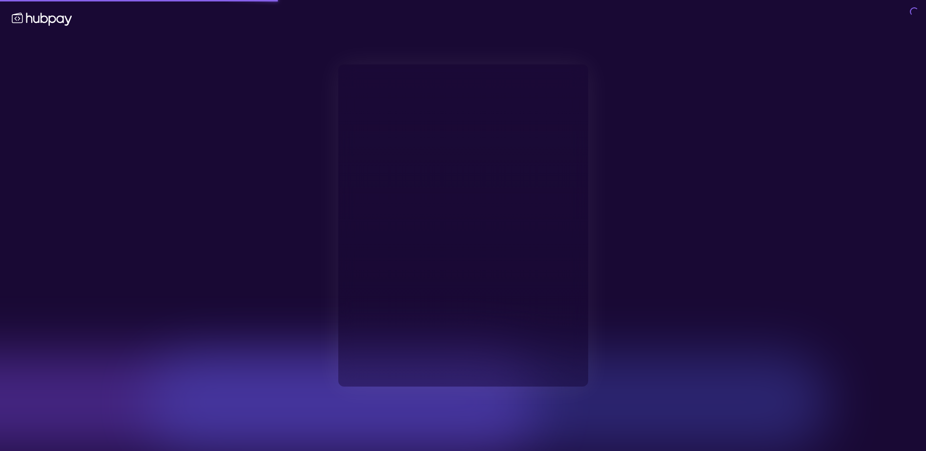
type input "**********"
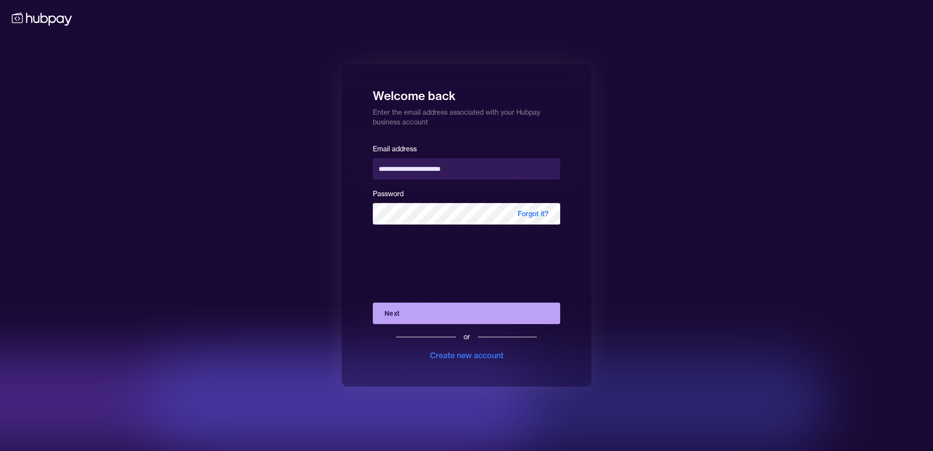
click at [424, 315] on button "Next" at bounding box center [466, 313] width 187 height 21
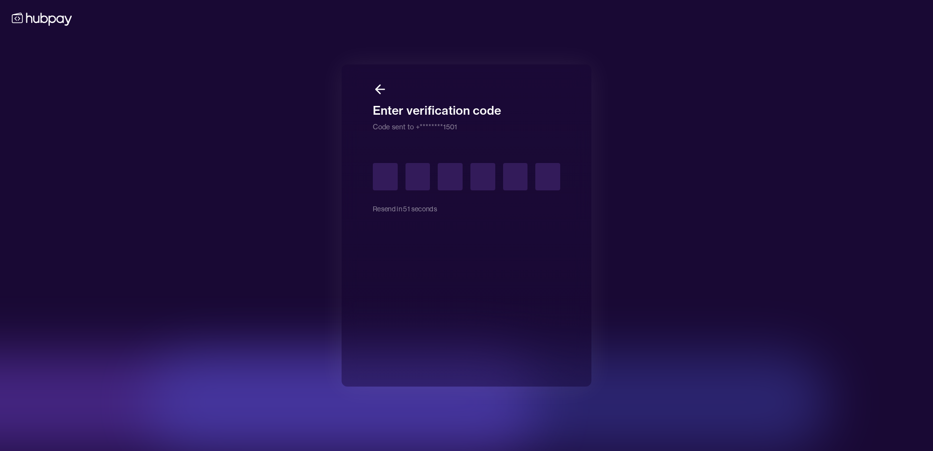
type input "*"
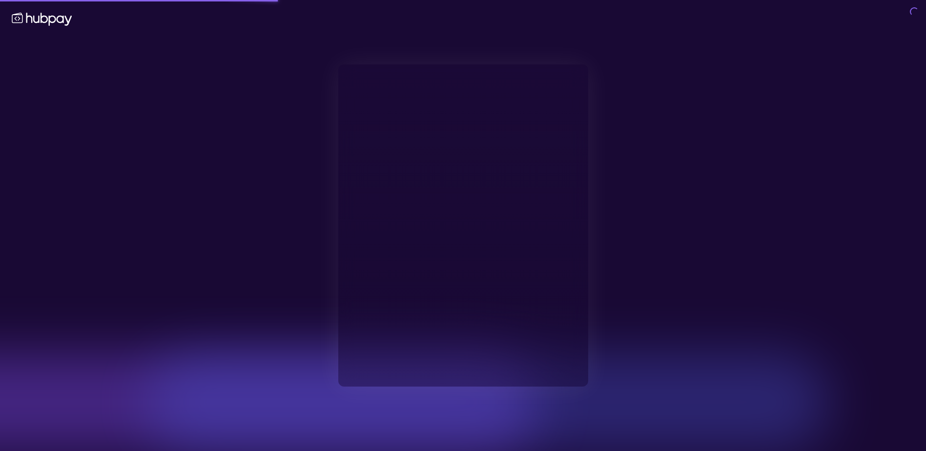
type input "**********"
